Goal: Information Seeking & Learning: Learn about a topic

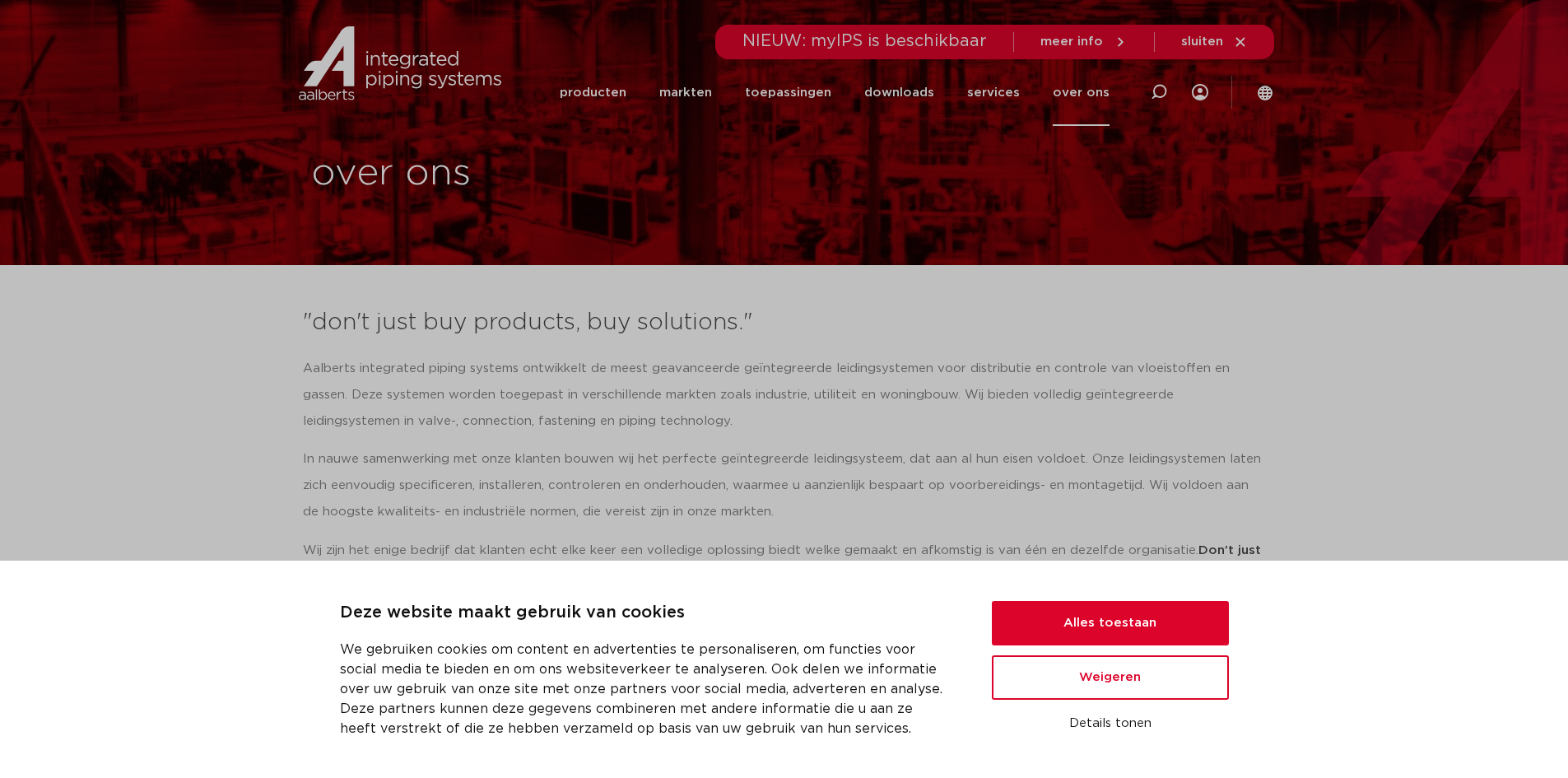
click at [898, 304] on div ""don't just buy products, buy solutions." Aalberts integrated piping systems on…" at bounding box center [784, 454] width 979 height 312
click at [1100, 630] on button "Alles toestaan" at bounding box center [1110, 622] width 237 height 44
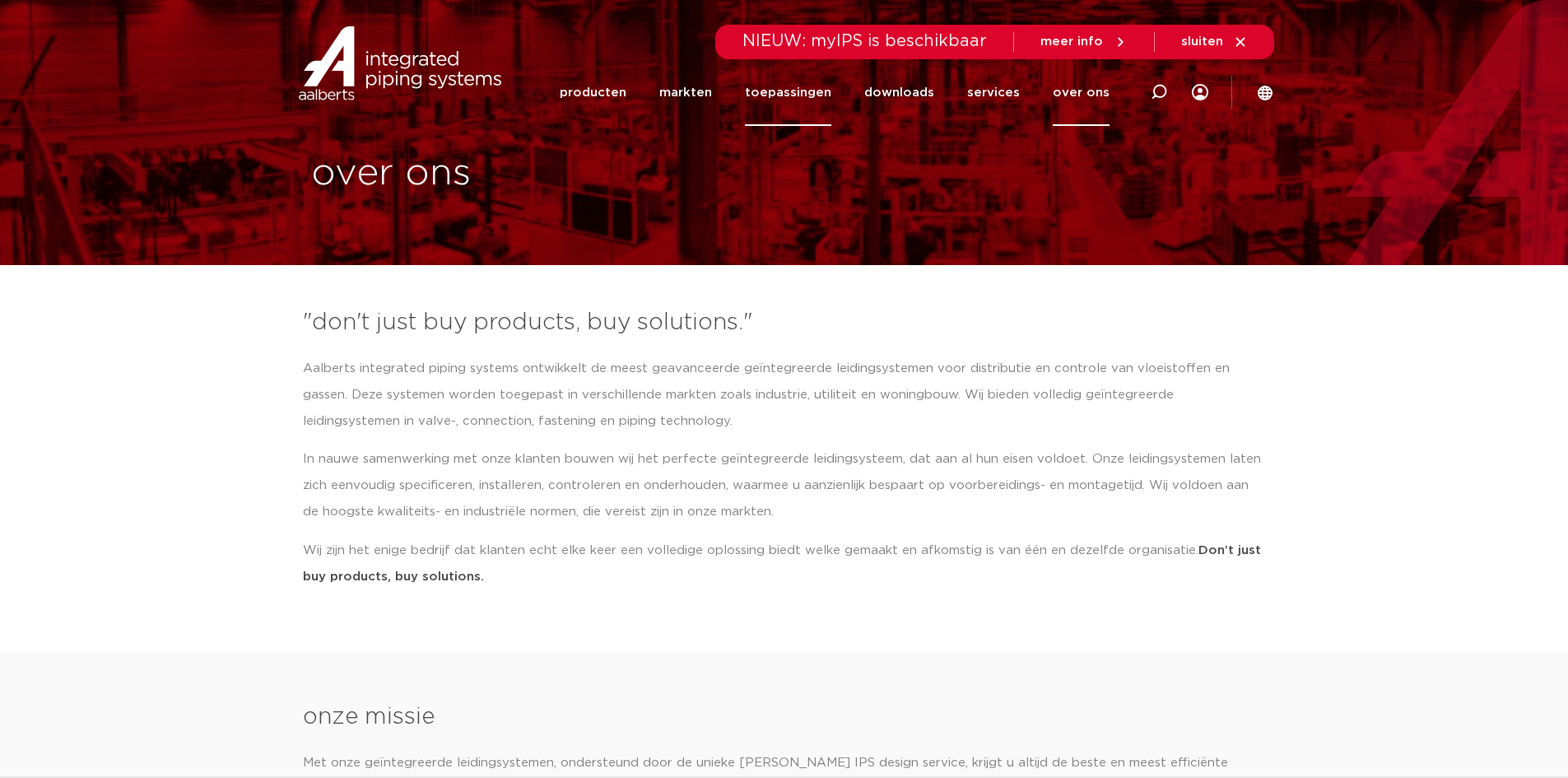
click at [817, 104] on link "toepassingen" at bounding box center [788, 93] width 87 height 67
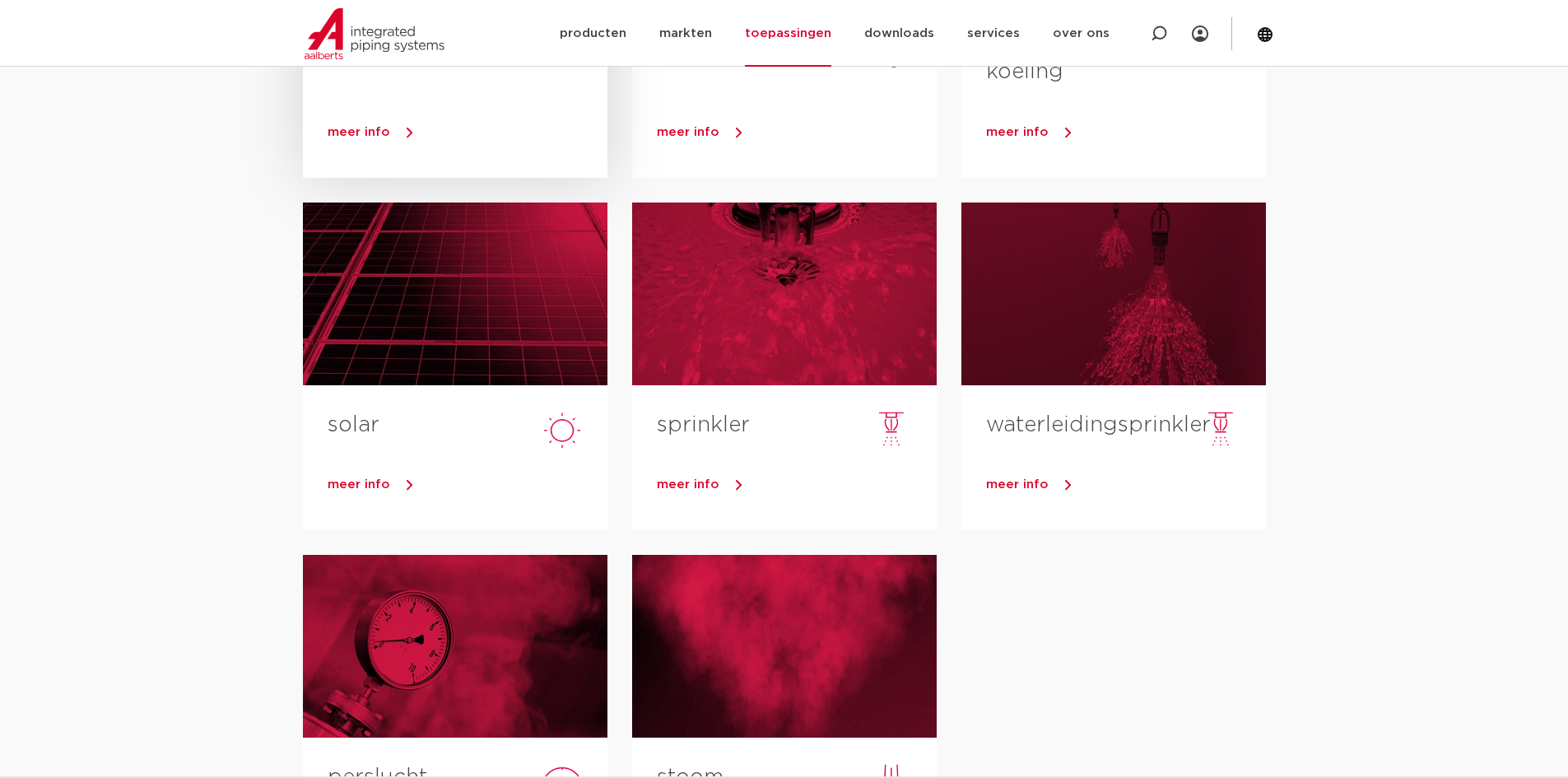
scroll to position [164, 0]
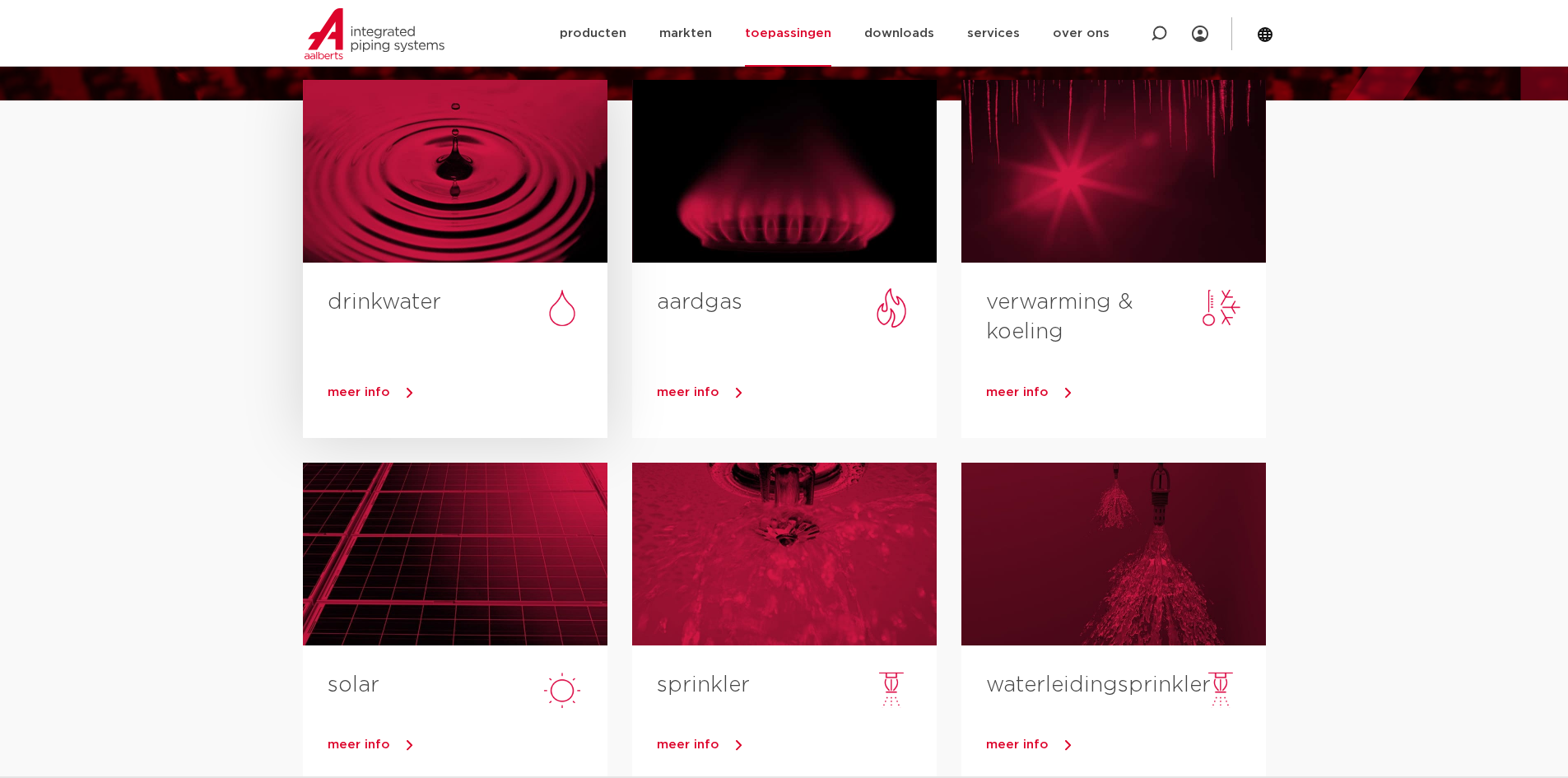
click at [513, 198] on div at bounding box center [455, 171] width 304 height 183
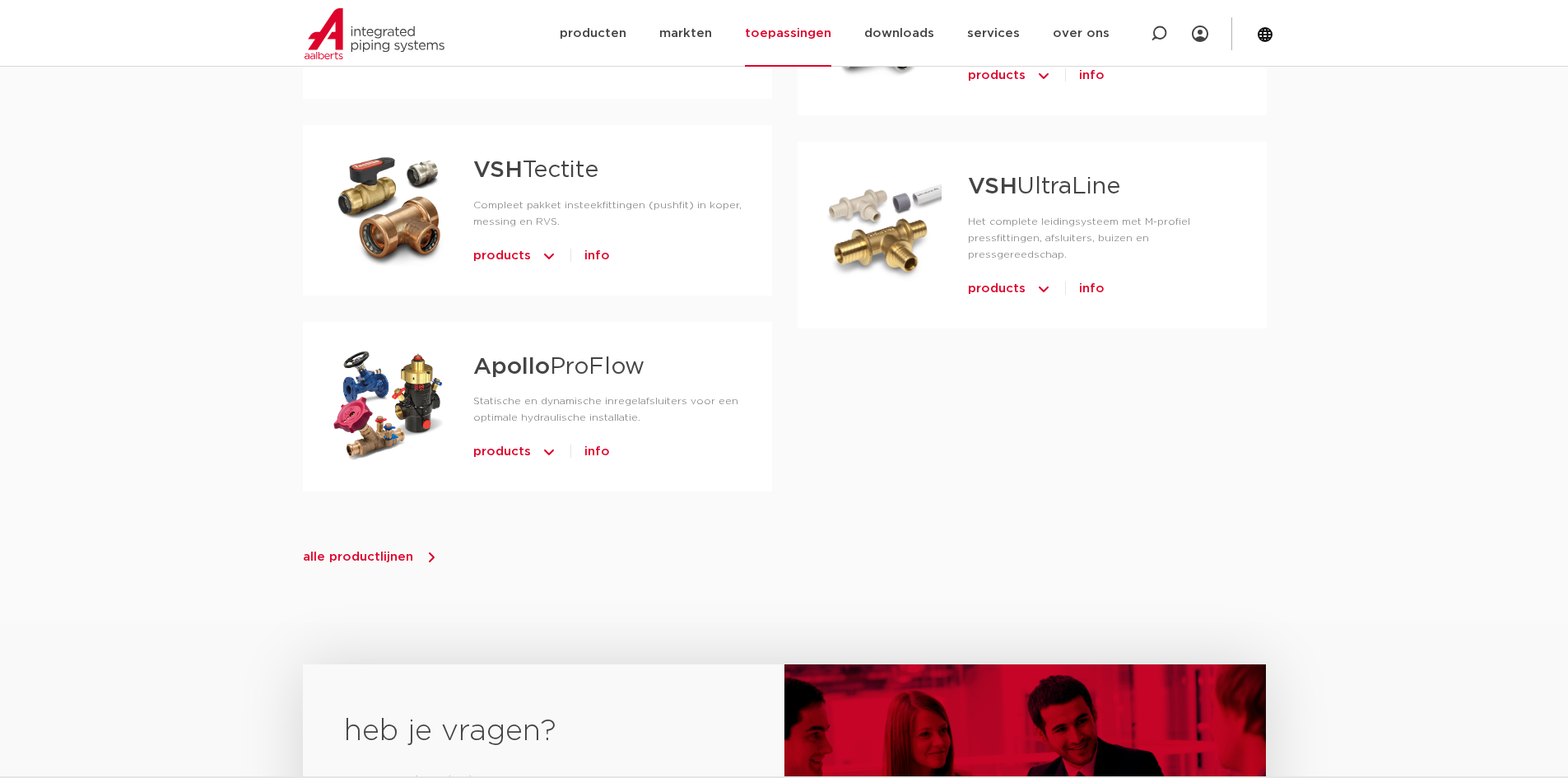
scroll to position [1646, 0]
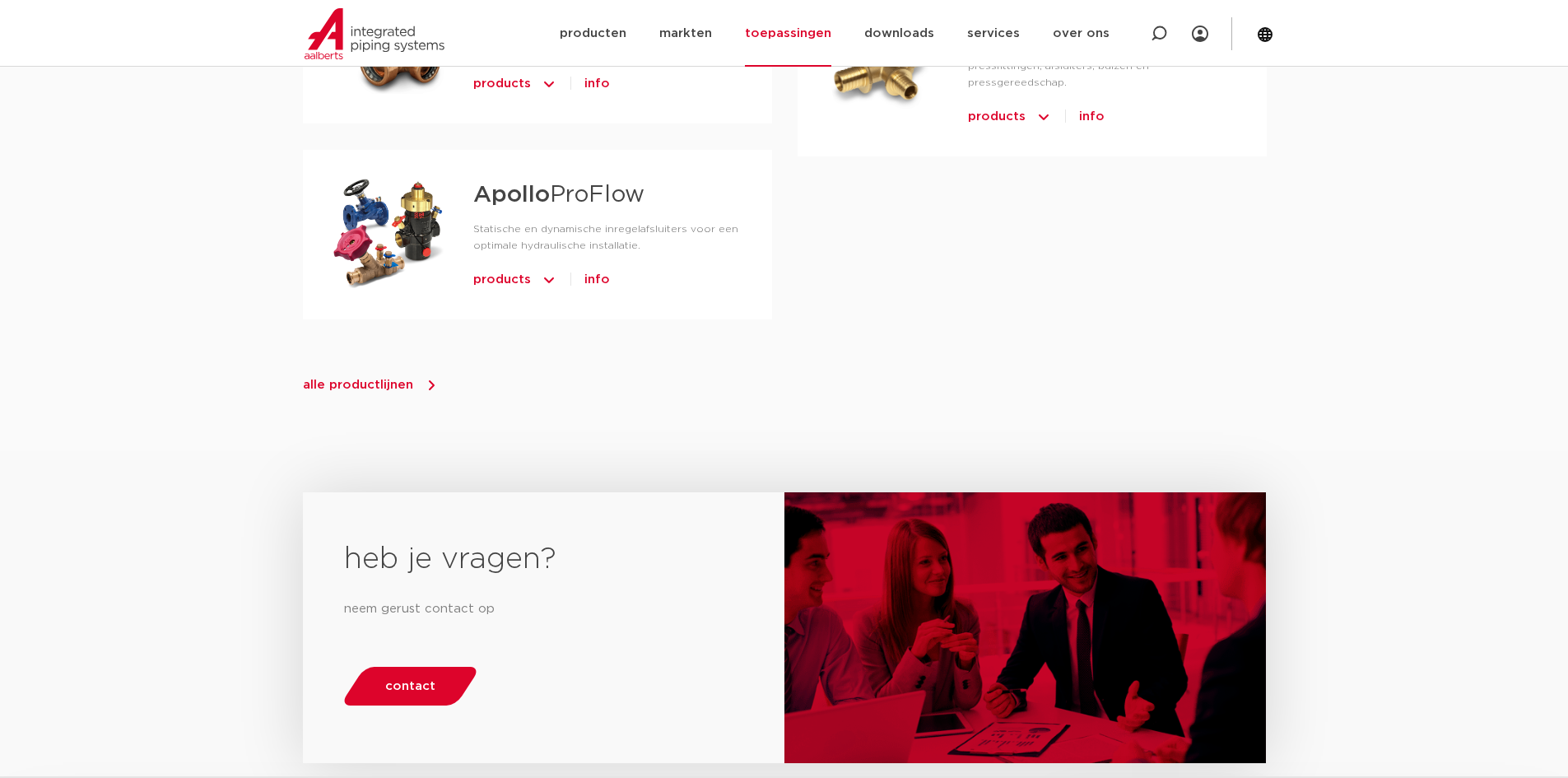
click at [407, 383] on span "alle productlijnen" at bounding box center [358, 384] width 110 height 13
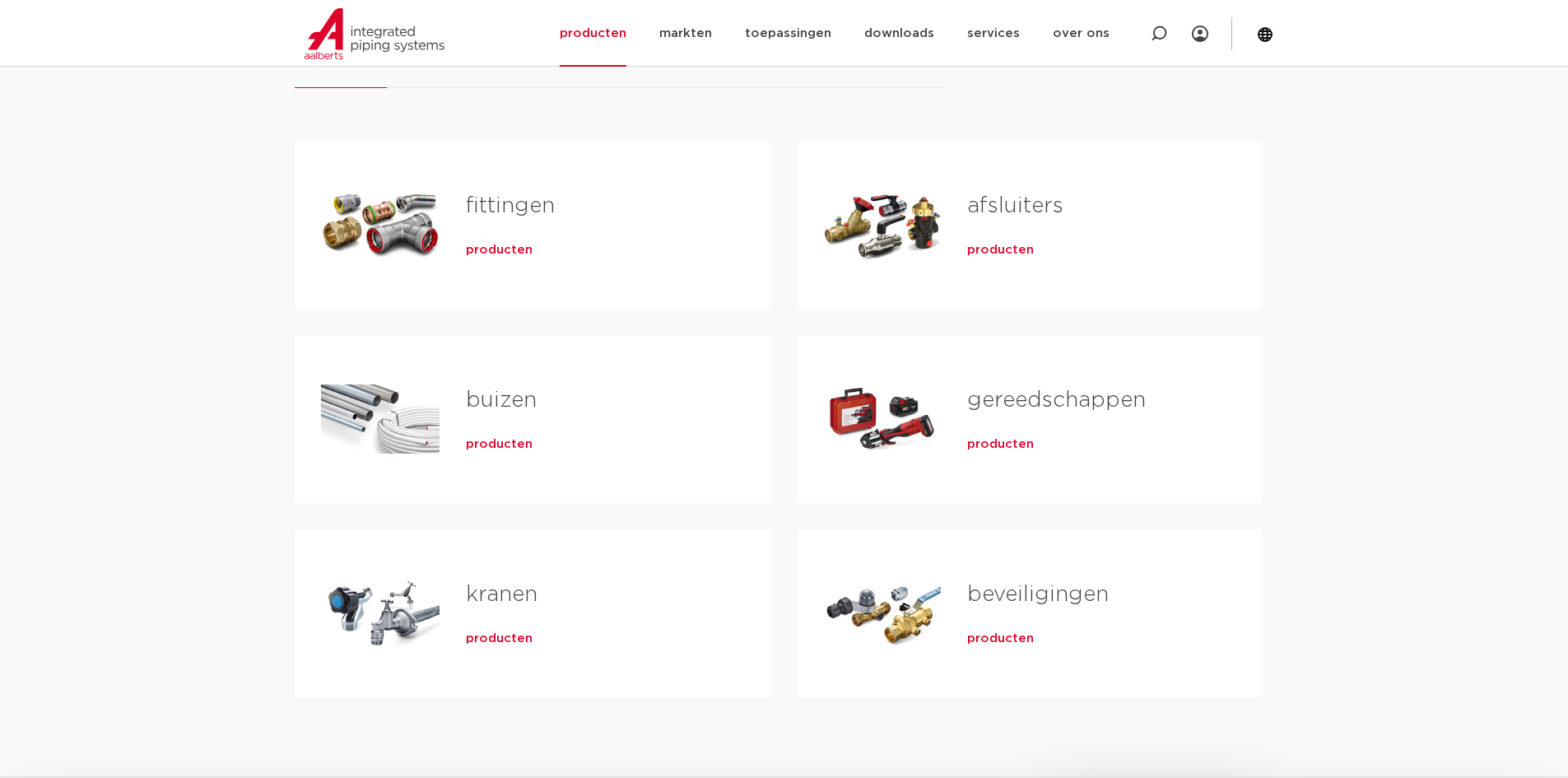
scroll to position [369, 0]
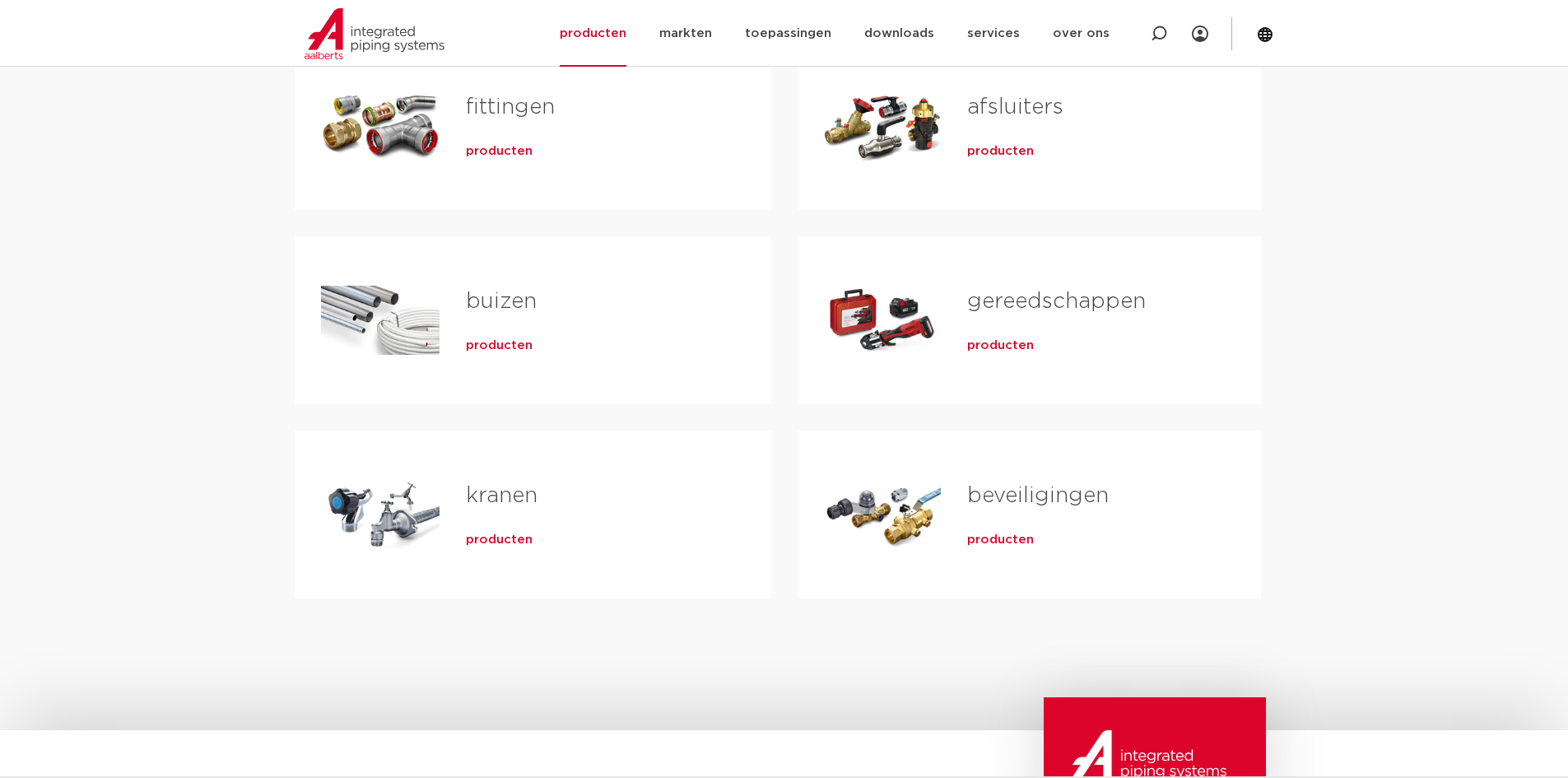
click at [490, 487] on link "kranen" at bounding box center [502, 495] width 72 height 22
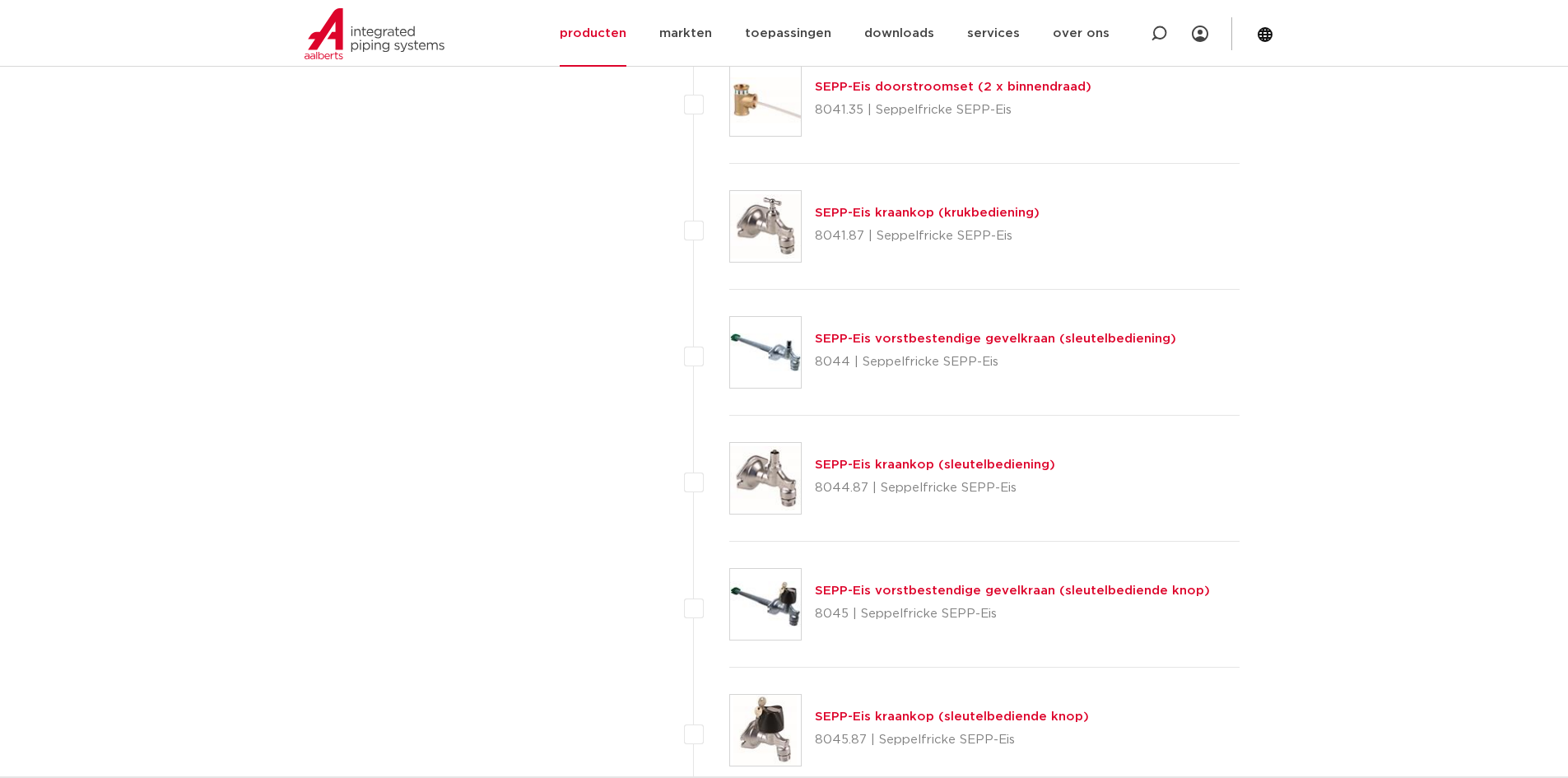
scroll to position [3374, 0]
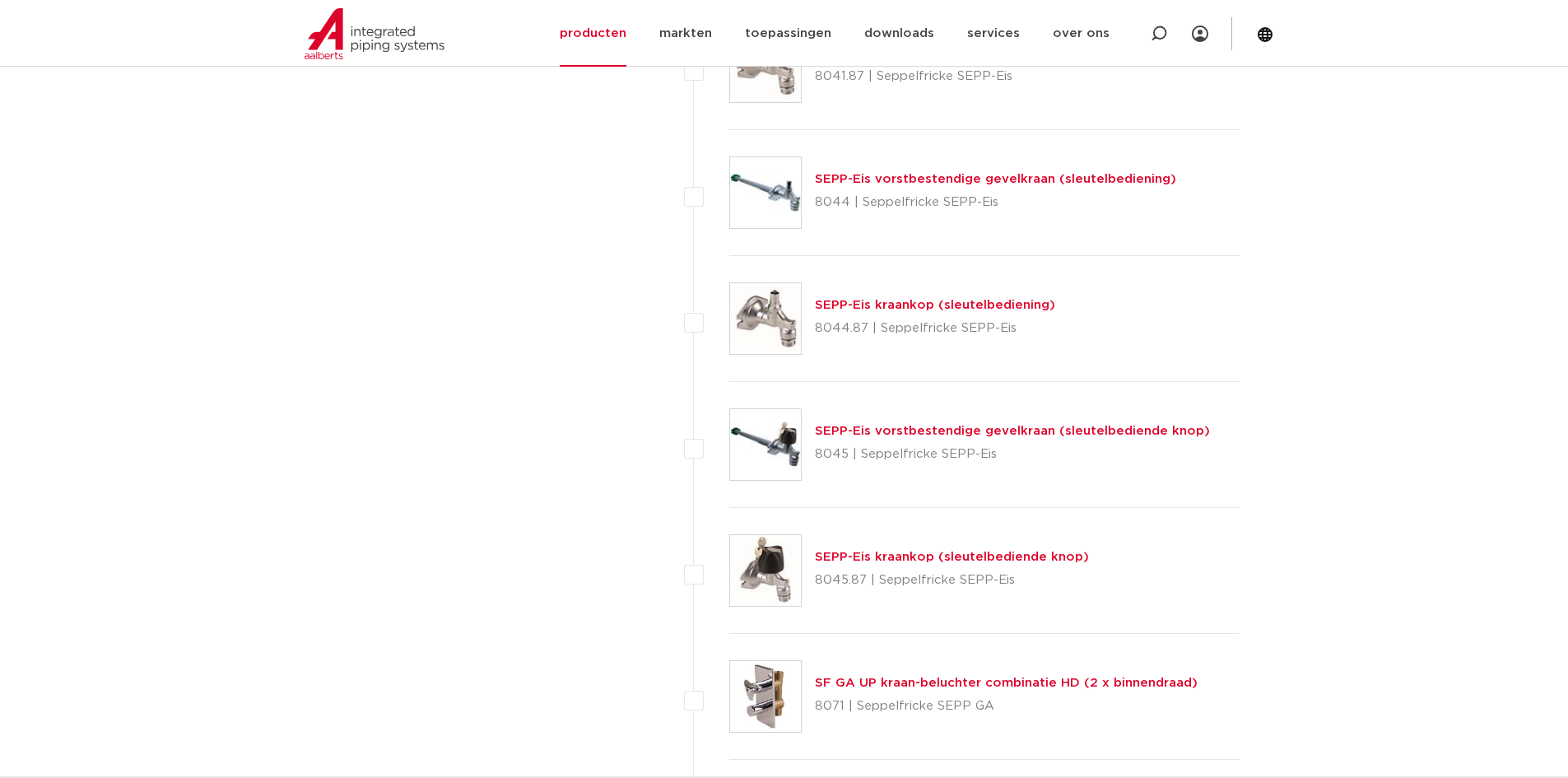
click at [847, 434] on link "SEPP-Eis vorstbestendige gevelkraan (sleutelbediende knop)" at bounding box center [1013, 430] width 395 height 13
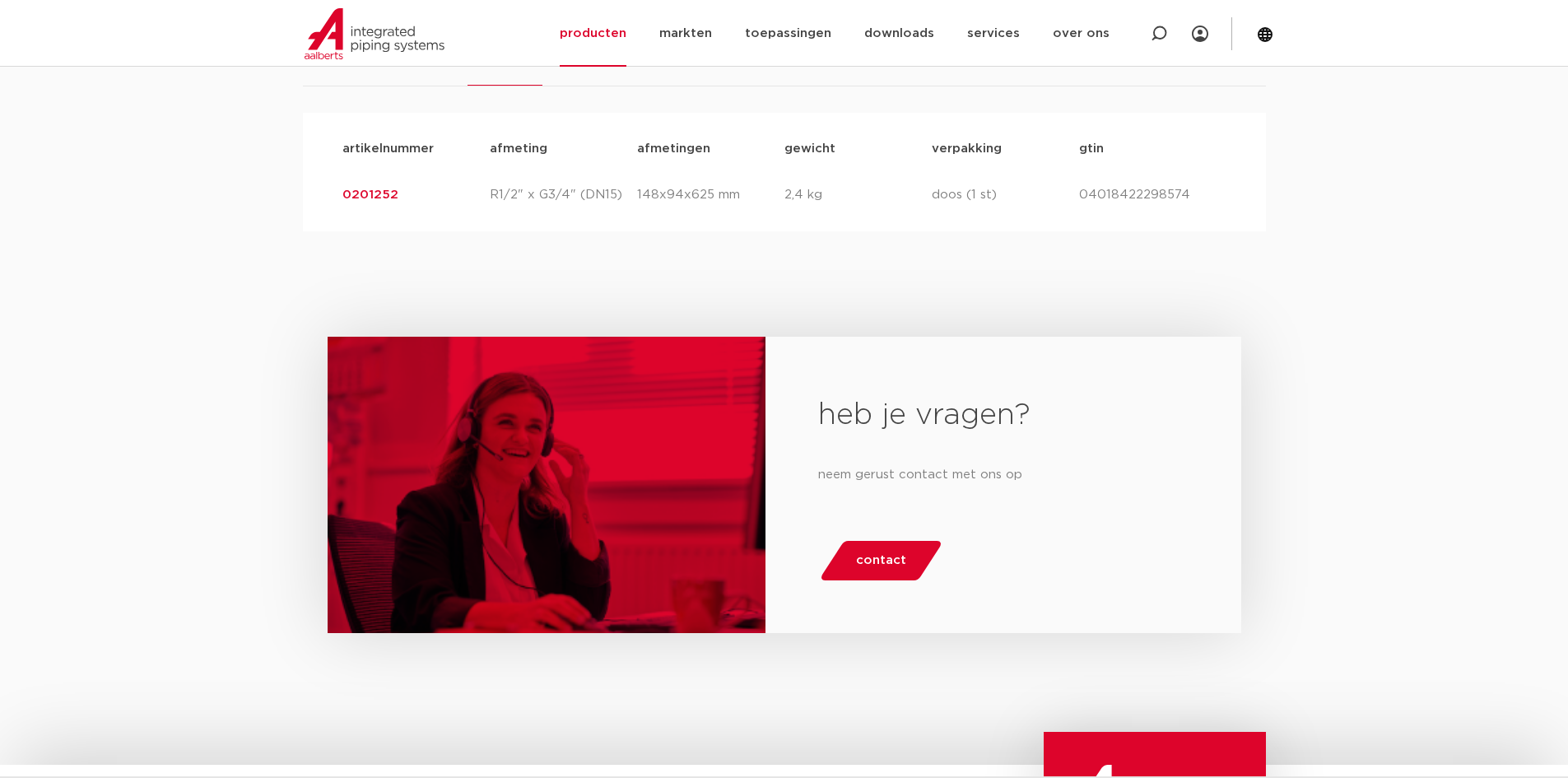
scroll to position [823, 0]
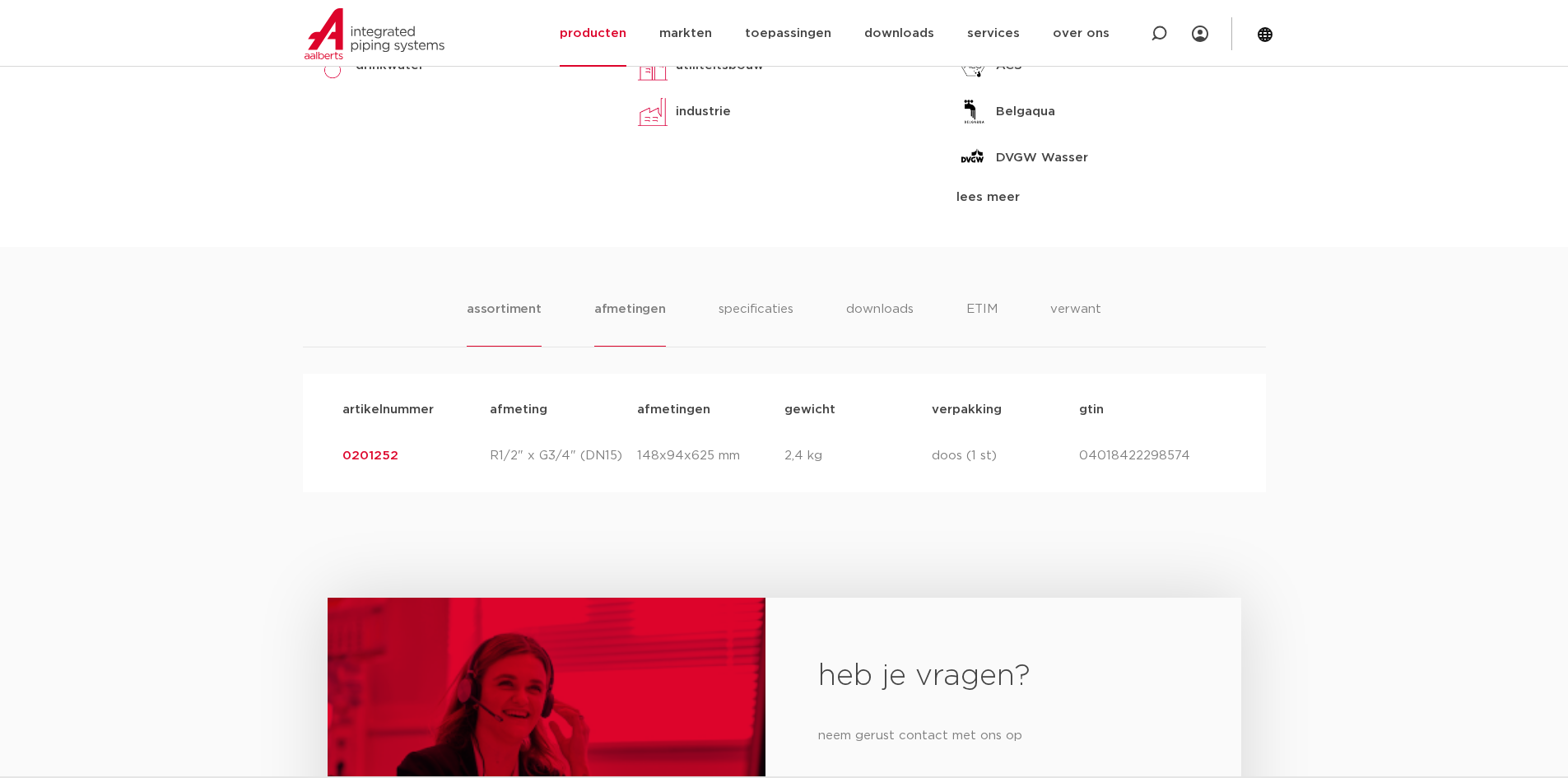
click at [635, 324] on li "afmetingen" at bounding box center [631, 323] width 72 height 47
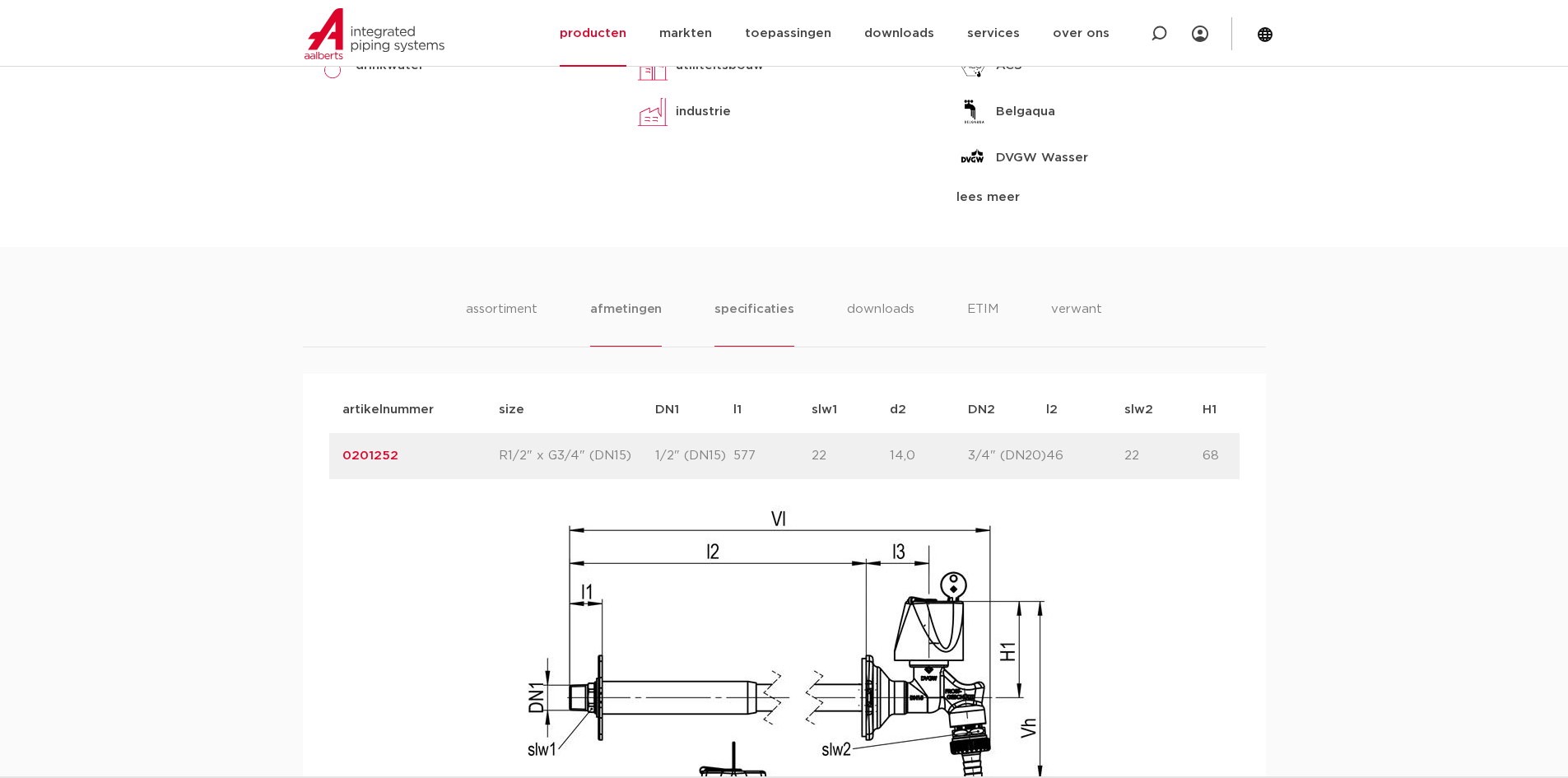
click at [776, 318] on li "specificaties" at bounding box center [754, 323] width 79 height 47
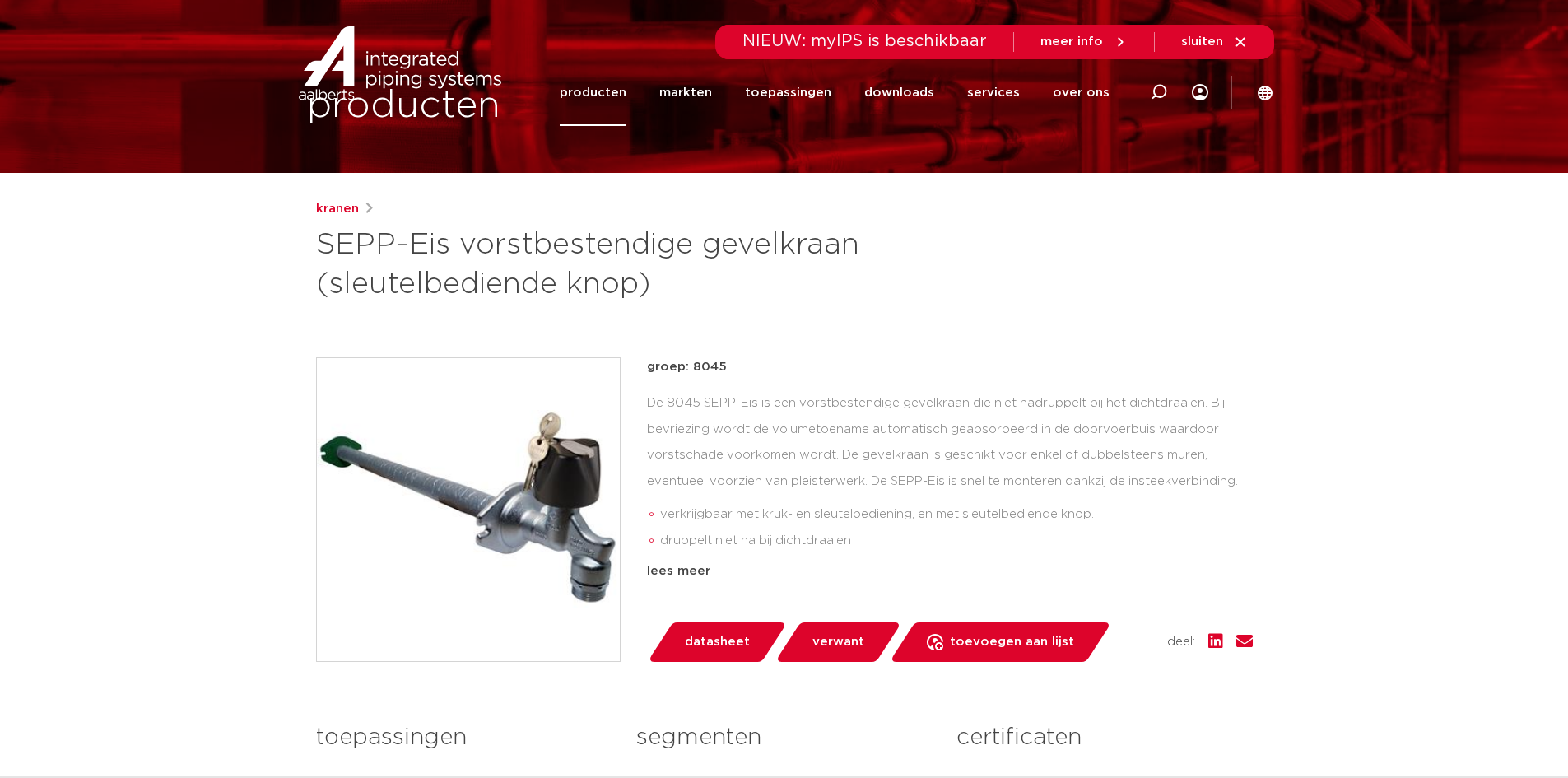
scroll to position [0, 0]
